Goal: Consume media (video, audio)

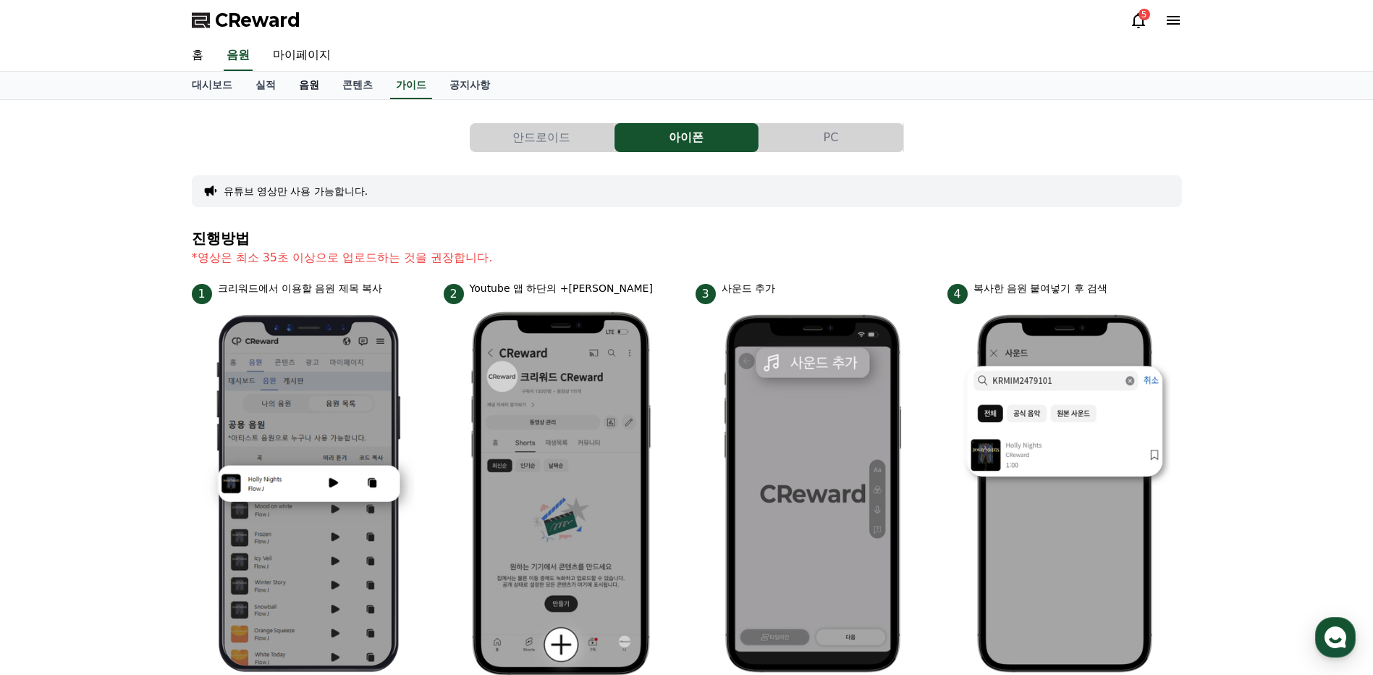
click at [307, 86] on link "음원" at bounding box center [308, 86] width 43 height 28
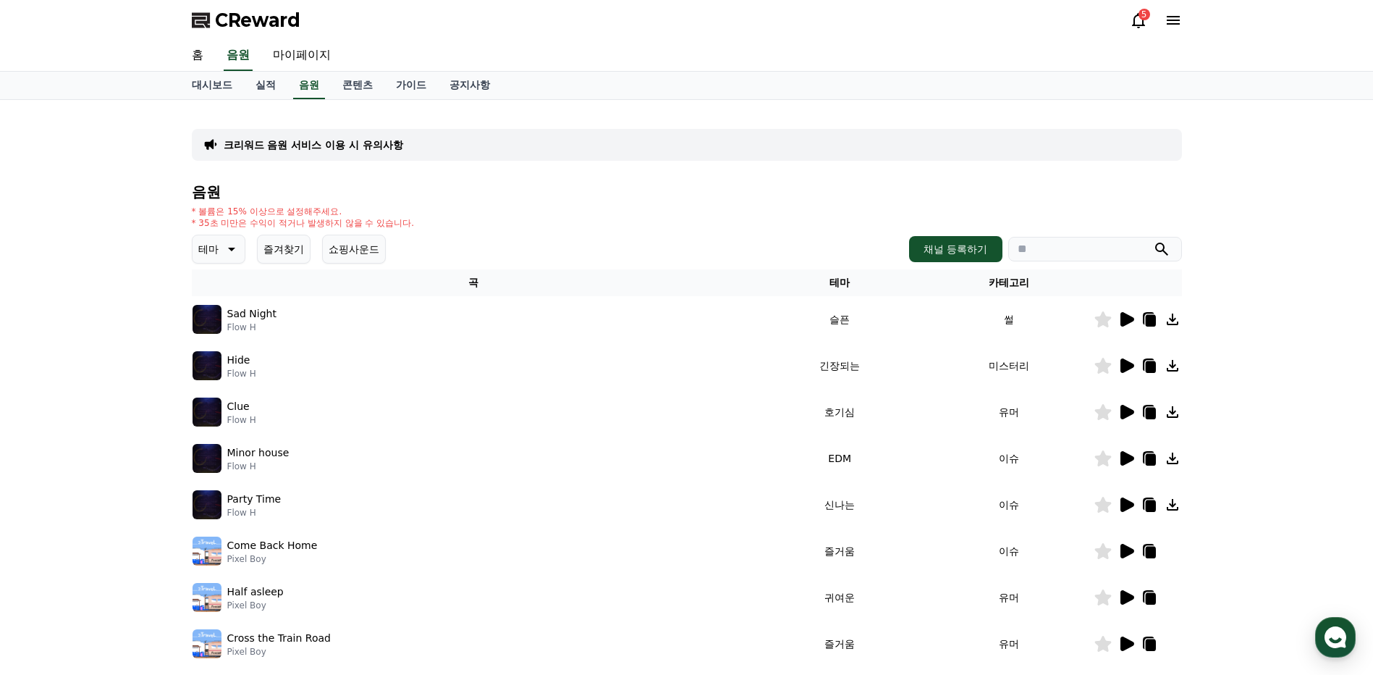
click at [1115, 262] on div "테마 즐겨찾기 쇼핑사운드 채널 등록하기" at bounding box center [687, 249] width 990 height 29
click at [1066, 253] on input "search" at bounding box center [1096, 249] width 174 height 25
click at [1161, 248] on icon "submit" at bounding box center [1161, 248] width 17 height 17
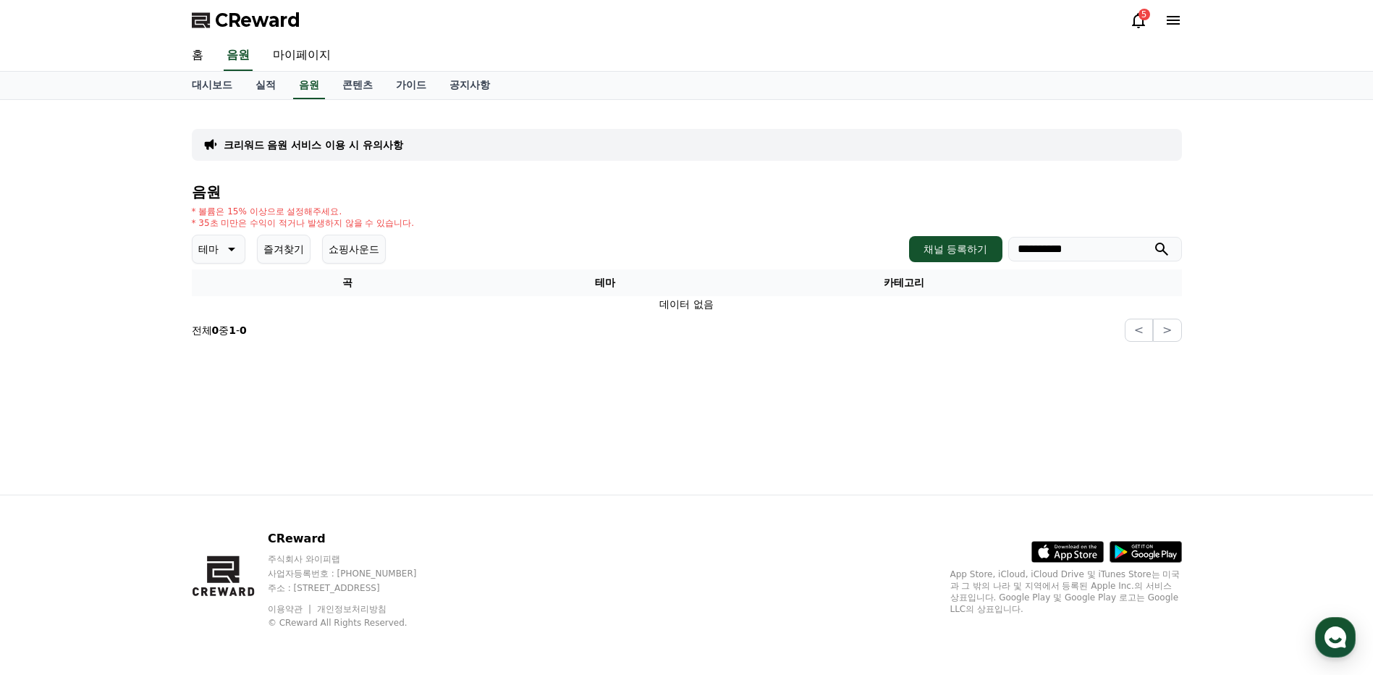
click at [1027, 251] on input "**********" at bounding box center [1096, 249] width 174 height 25
click at [1058, 251] on input "**********" at bounding box center [1096, 249] width 174 height 25
type input "**********"
click at [1161, 248] on icon "submit" at bounding box center [1161, 248] width 17 height 17
click at [225, 252] on icon at bounding box center [230, 248] width 17 height 17
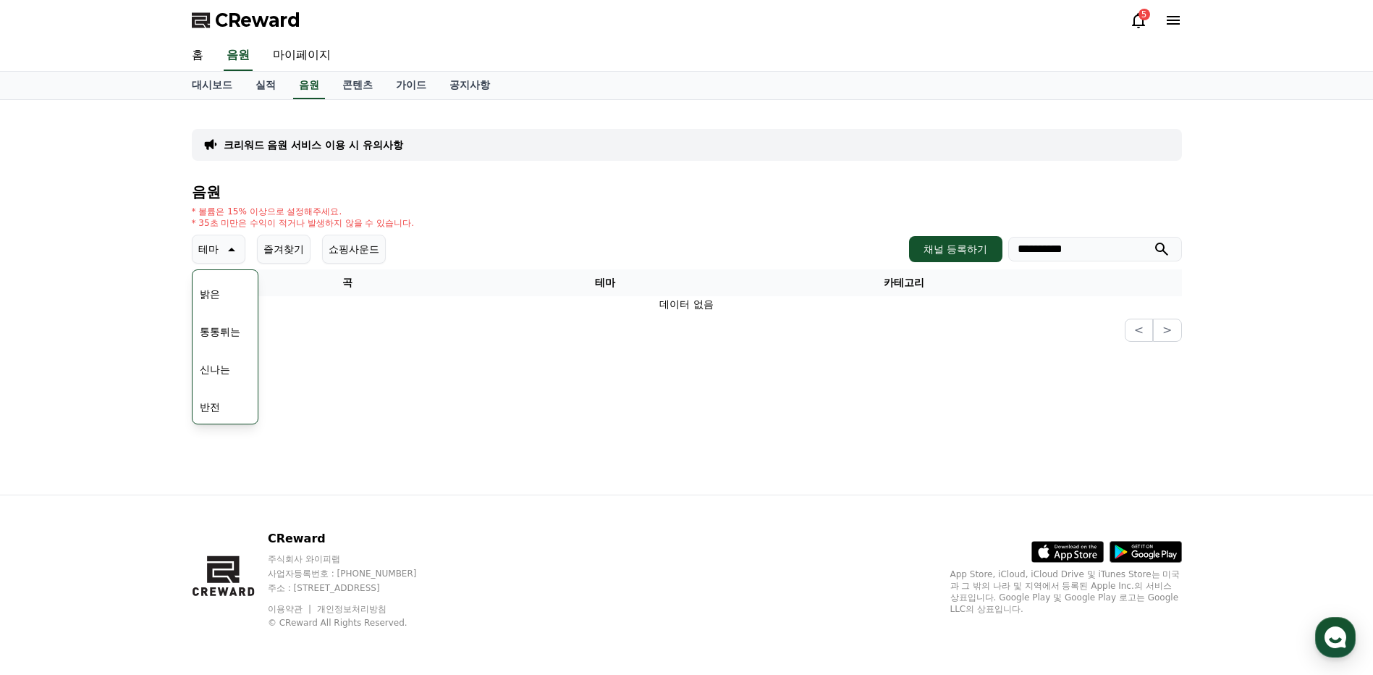
scroll to position [145, 0]
click at [226, 328] on button "통통튀는" at bounding box center [220, 331] width 52 height 32
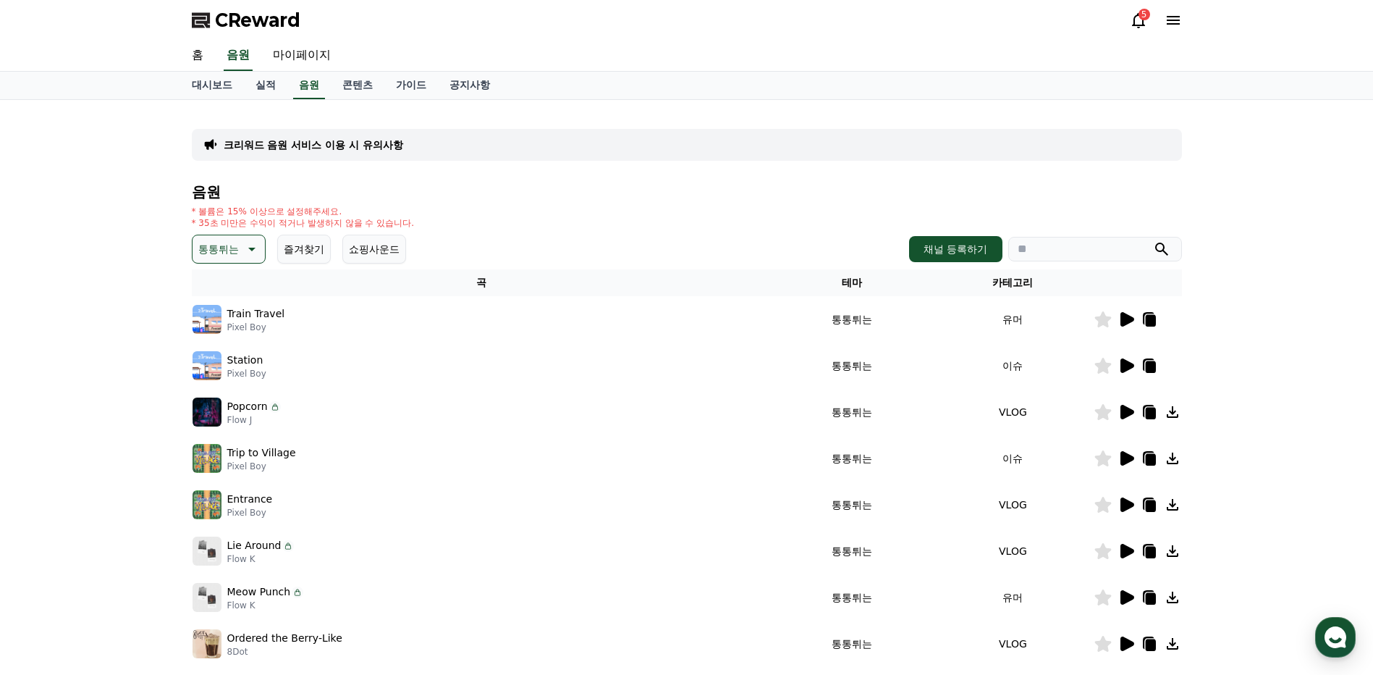
click at [1129, 410] on icon at bounding box center [1128, 412] width 14 height 14
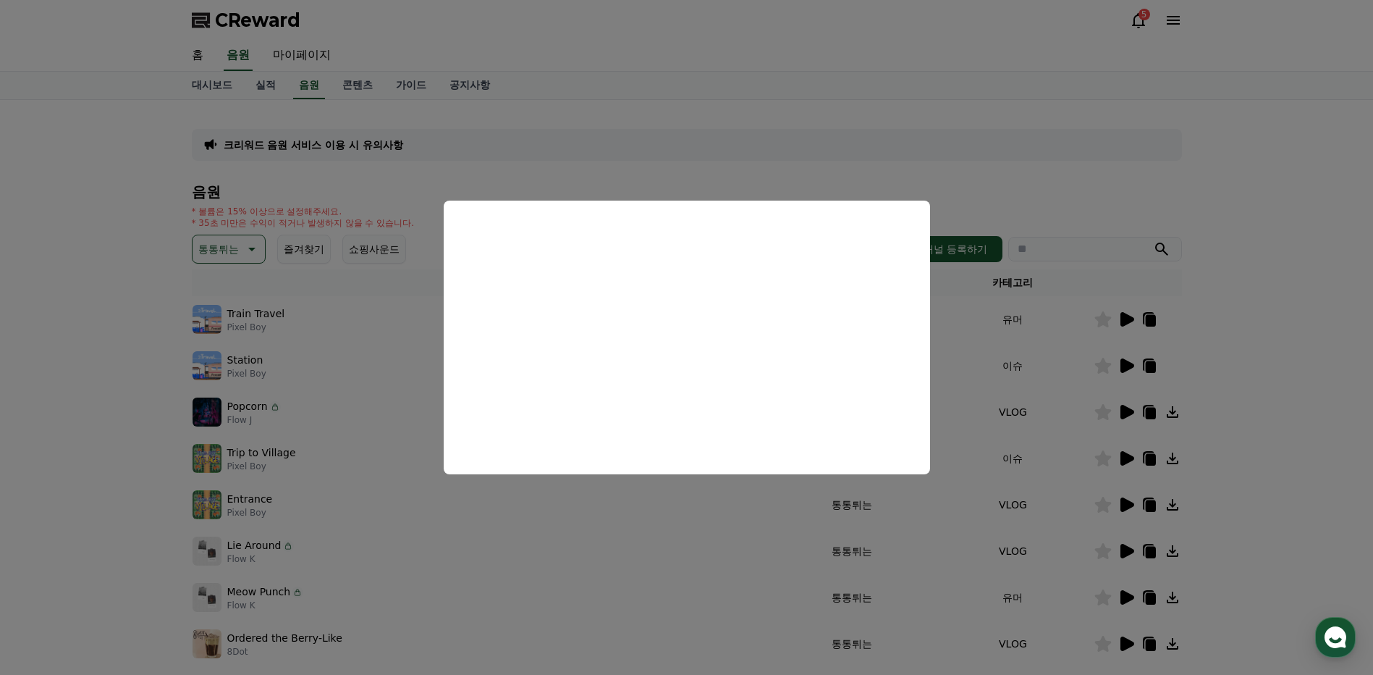
click at [1248, 340] on button "close modal" at bounding box center [686, 337] width 1373 height 675
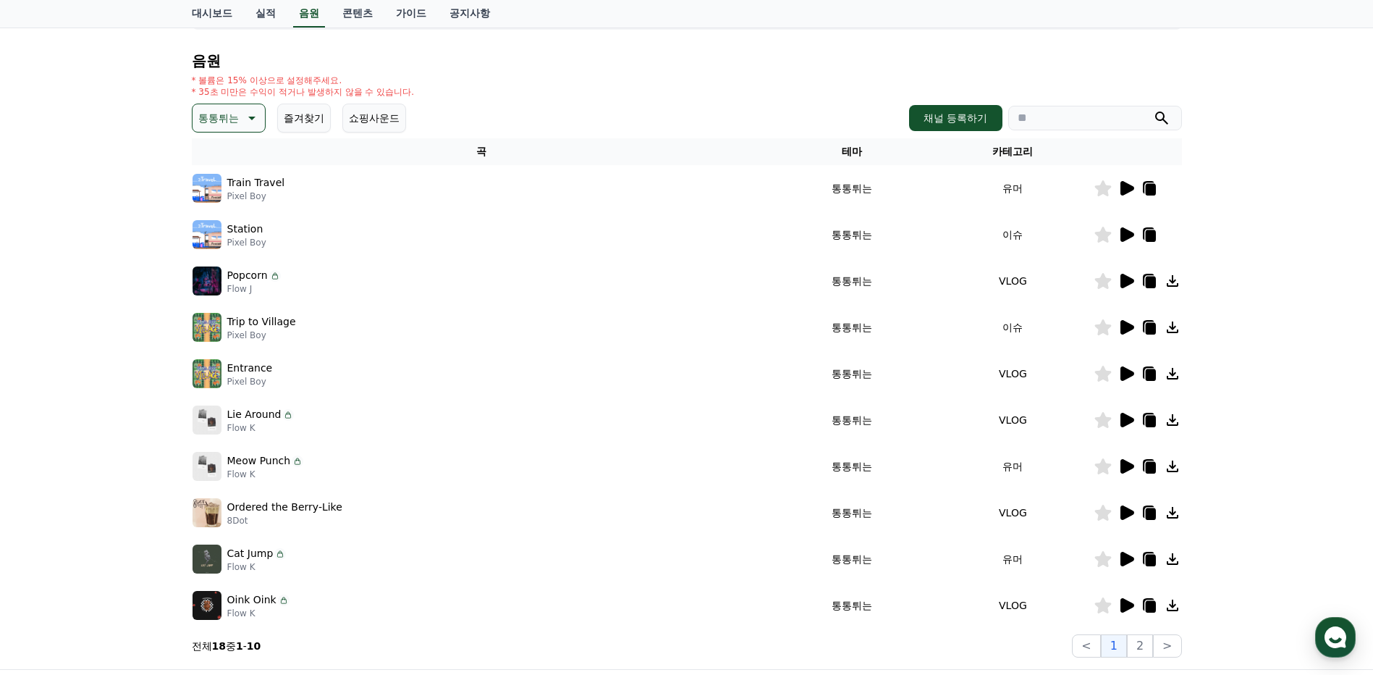
scroll to position [145, 0]
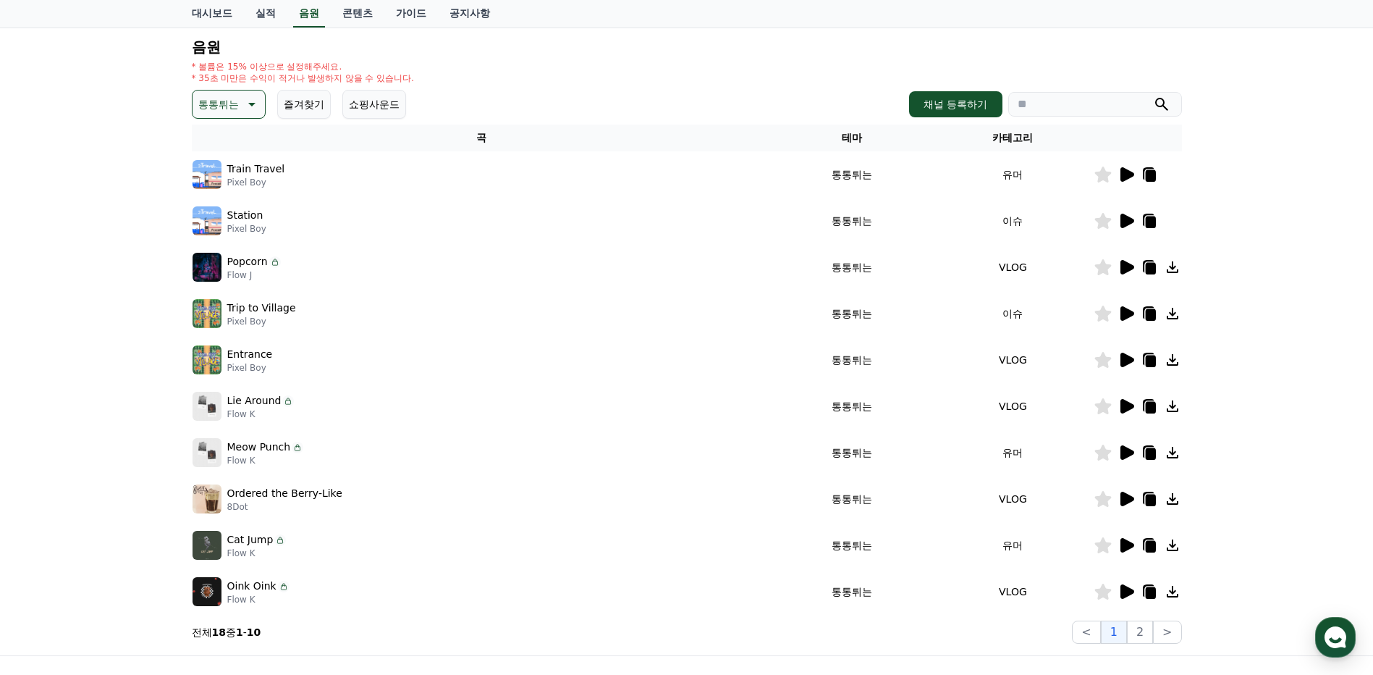
click at [1125, 319] on icon at bounding box center [1128, 313] width 14 height 14
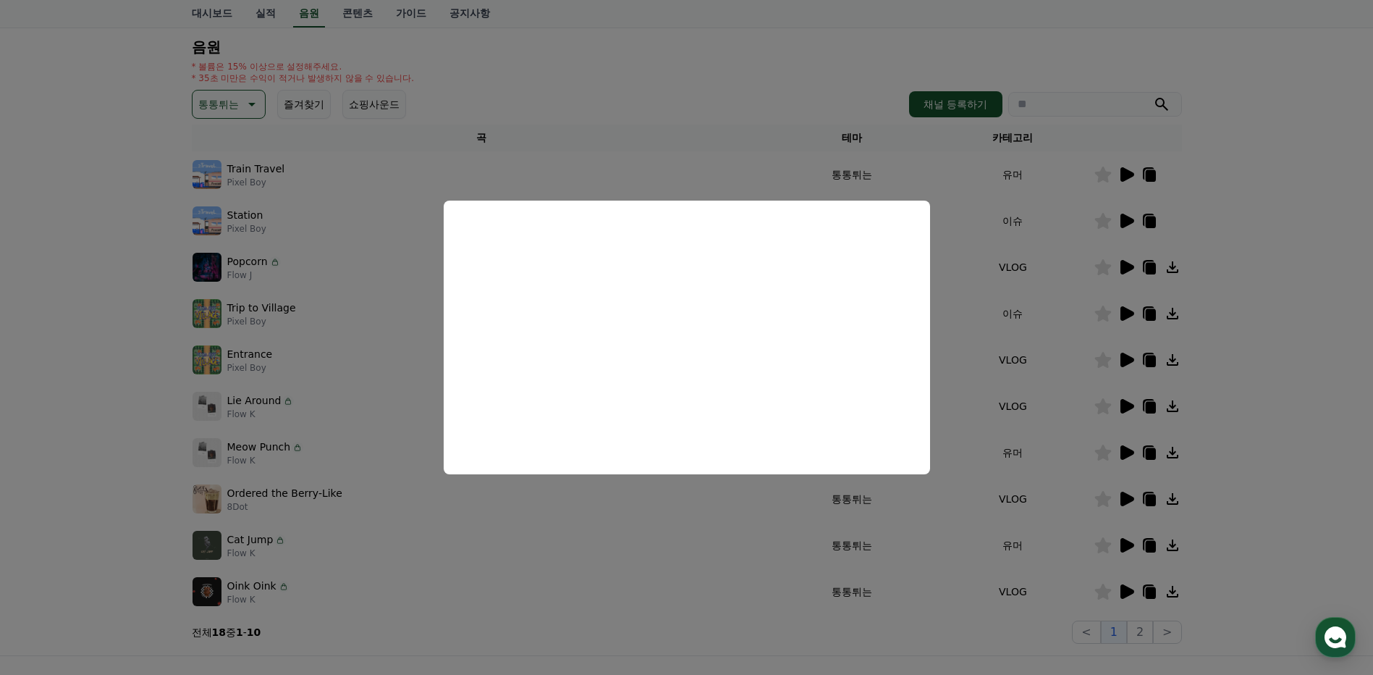
click at [1250, 321] on button "close modal" at bounding box center [686, 337] width 1373 height 675
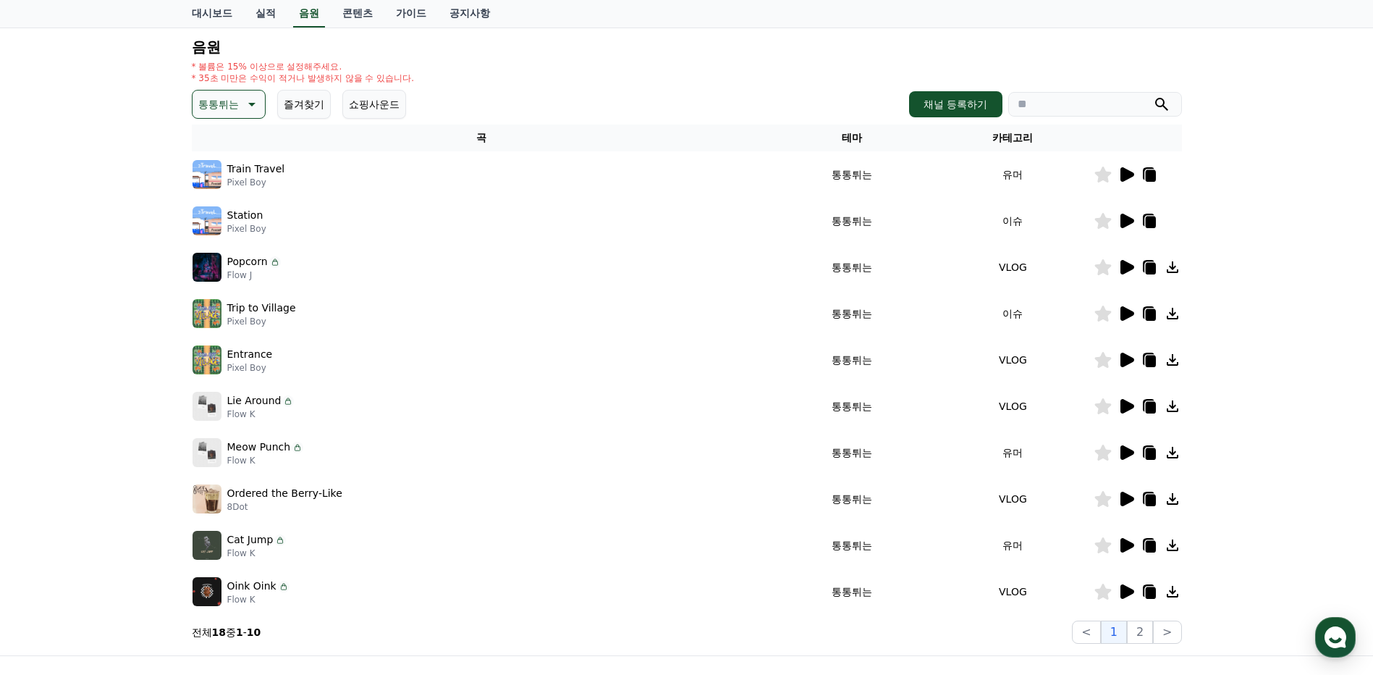
click at [1122, 363] on icon at bounding box center [1128, 360] width 14 height 14
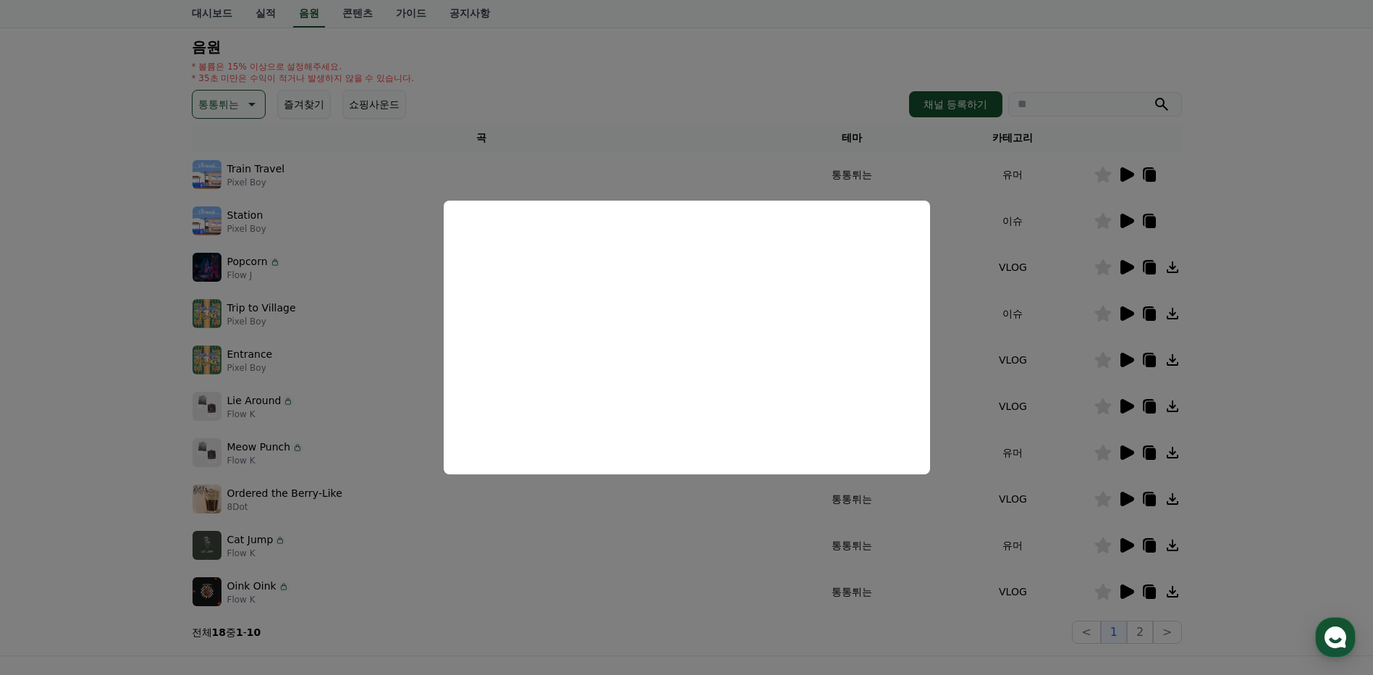
click at [1274, 346] on button "close modal" at bounding box center [686, 337] width 1373 height 675
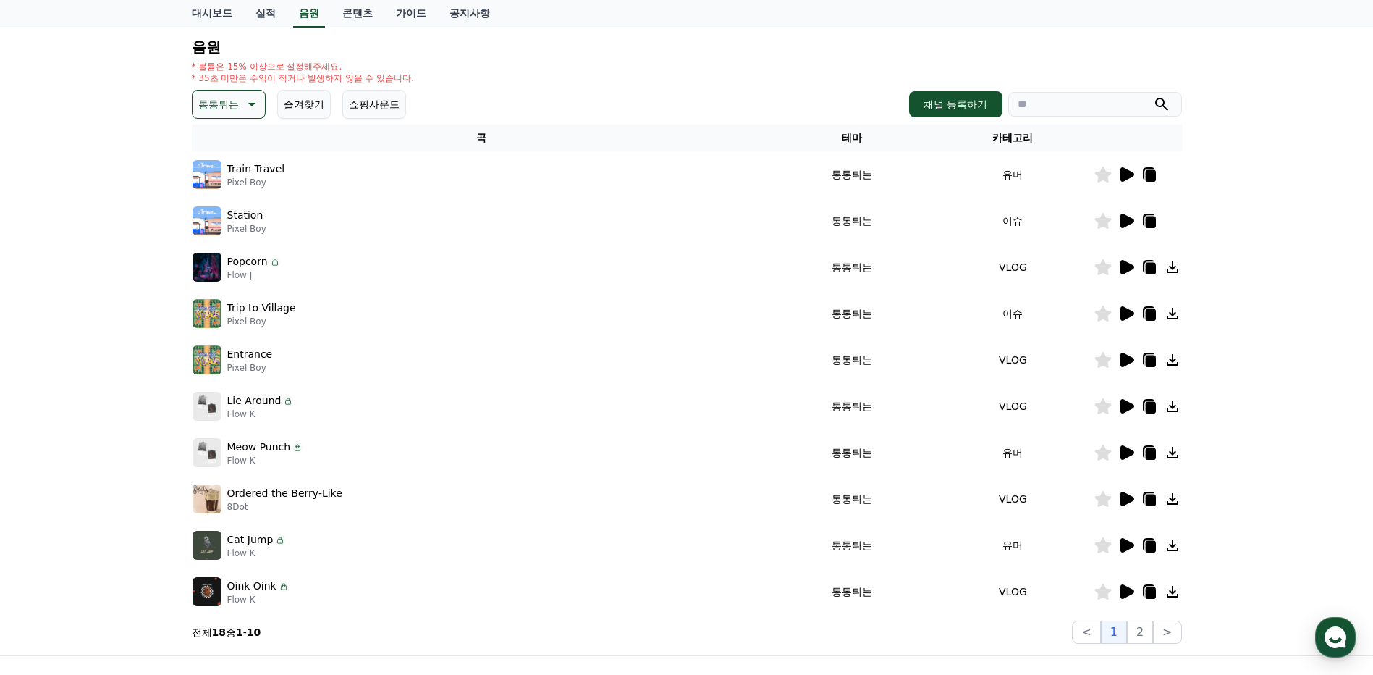
click at [1173, 314] on icon at bounding box center [1173, 314] width 12 height 12
